Goal: Task Accomplishment & Management: Use online tool/utility

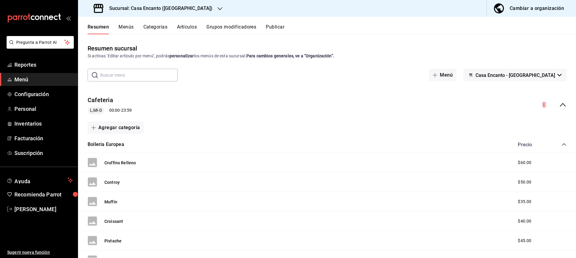
click at [156, 7] on h3 "Sucursal: Casa Encanto ([GEOGRAPHIC_DATA])" at bounding box center [158, 8] width 108 height 7
click at [156, 9] on div at bounding box center [288, 129] width 576 height 258
click at [187, 25] on button "Artículos" at bounding box center [187, 29] width 20 height 10
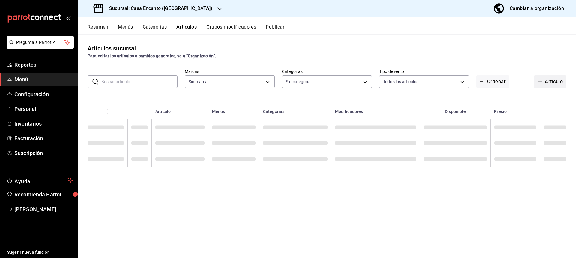
click at [551, 80] on button "Artículo" at bounding box center [550, 81] width 32 height 13
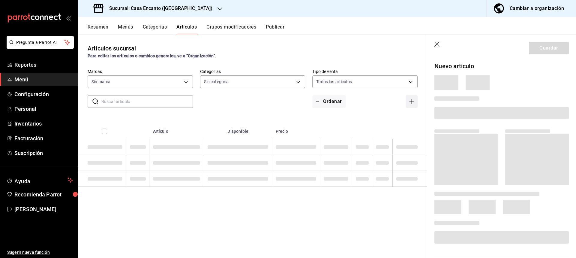
type input "dbeee84c-e3f2-405f-87ec-4bd3096e6bed"
type input "adee7c60-f697-4edf-8950-ecb6c700e989,491bbf86-ef23-4733-b802-d8c40a2bb3cc,aaf78…"
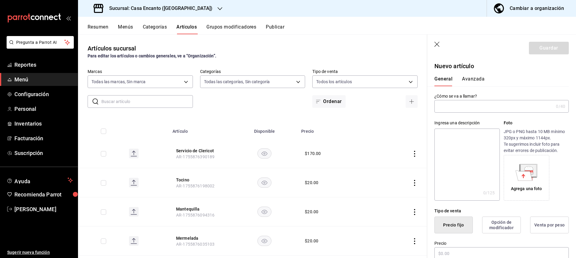
type input "p"
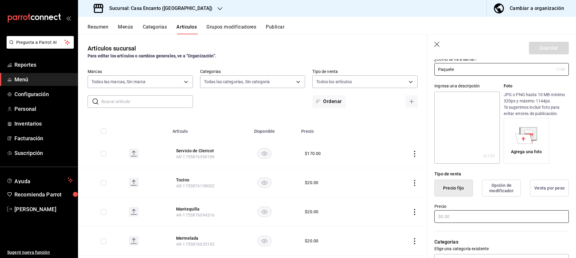
scroll to position [90, 0]
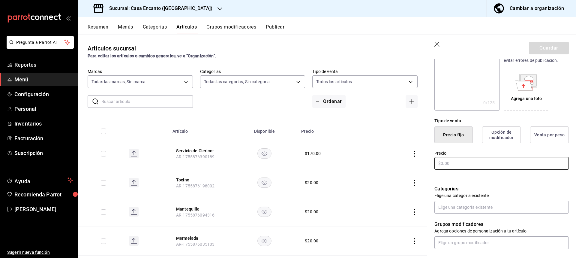
type input "Paquete"
click at [497, 158] on input "text" at bounding box center [501, 163] width 134 height 13
type input "$260.00"
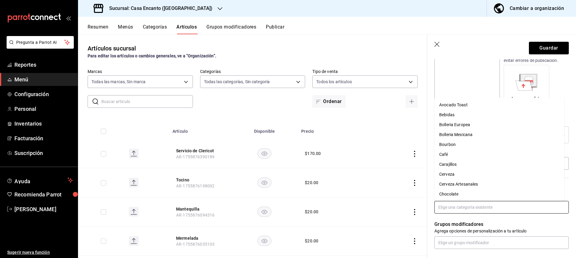
click at [471, 211] on input "text" at bounding box center [501, 207] width 134 height 13
click at [482, 174] on li "Encantos Desayuno" at bounding box center [499, 174] width 130 height 10
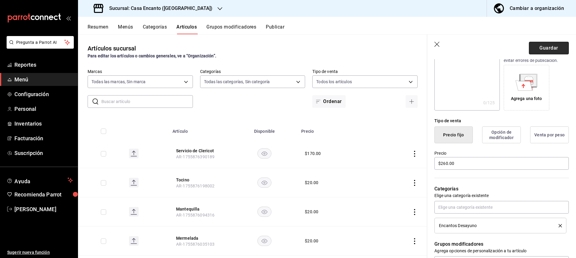
click at [548, 45] on button "Guardar" at bounding box center [549, 48] width 40 height 13
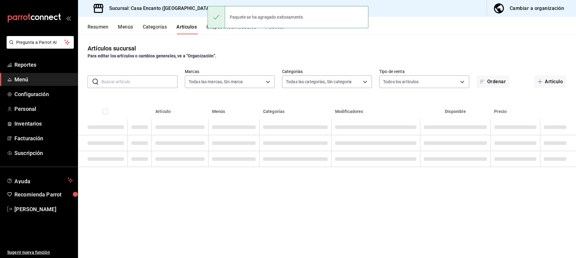
click at [279, 30] on button "Publicar" at bounding box center [275, 29] width 19 height 10
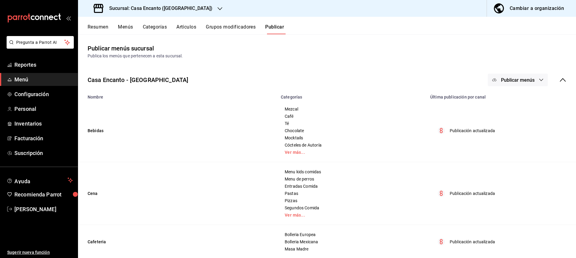
click at [521, 79] on span "Publicar menús" at bounding box center [518, 80] width 34 height 6
click at [514, 104] on li "Punto de venta" at bounding box center [513, 99] width 55 height 17
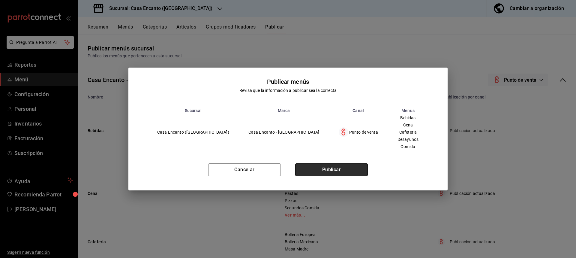
click at [333, 171] on button "Publicar" at bounding box center [331, 169] width 73 height 13
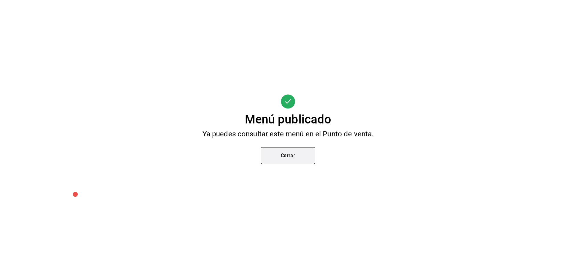
click at [307, 149] on button "Cerrar" at bounding box center [288, 155] width 54 height 17
